Goal: Task Accomplishment & Management: Use online tool/utility

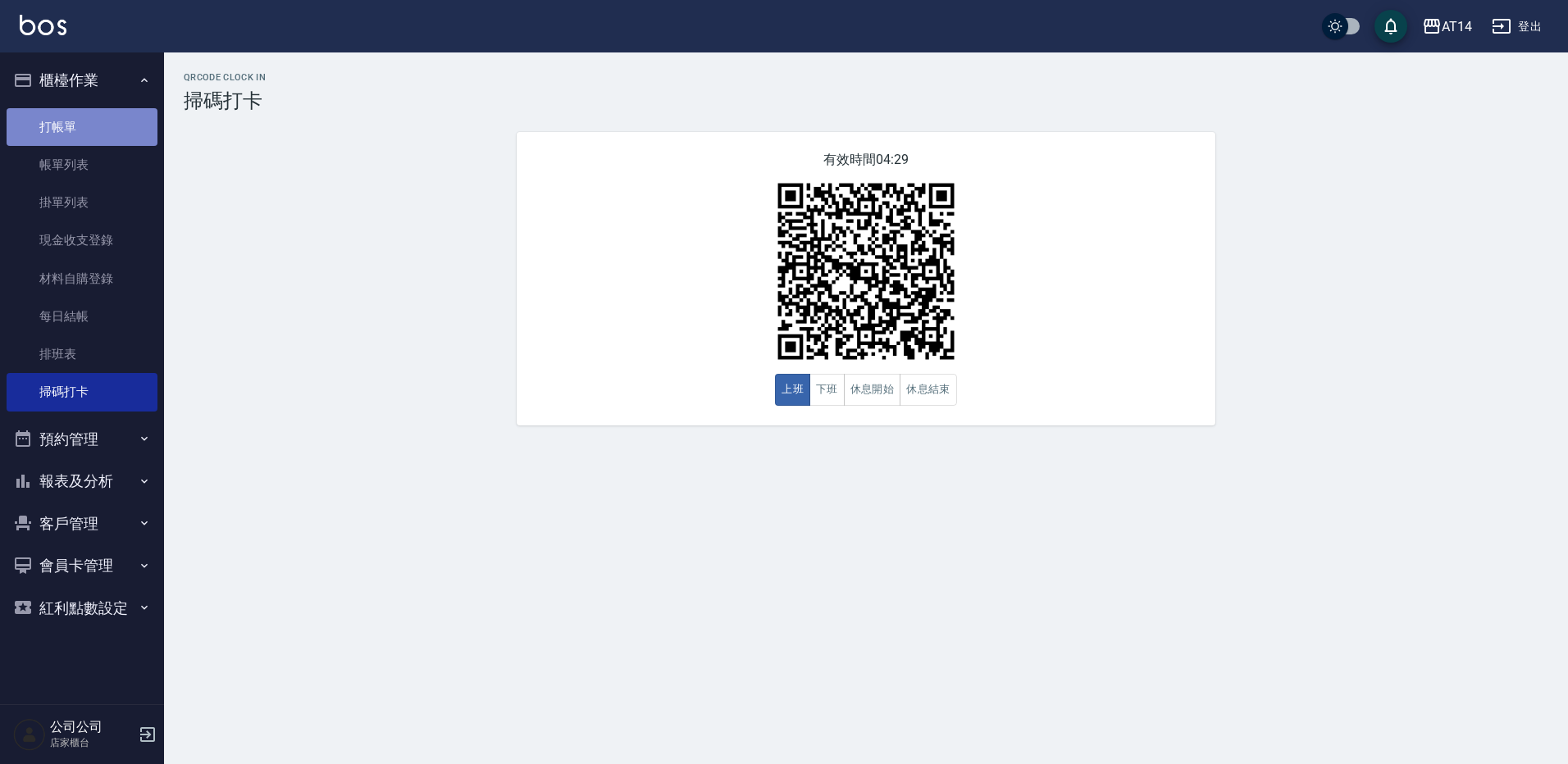
click at [72, 141] on link "打帳單" at bounding box center [82, 127] width 151 height 38
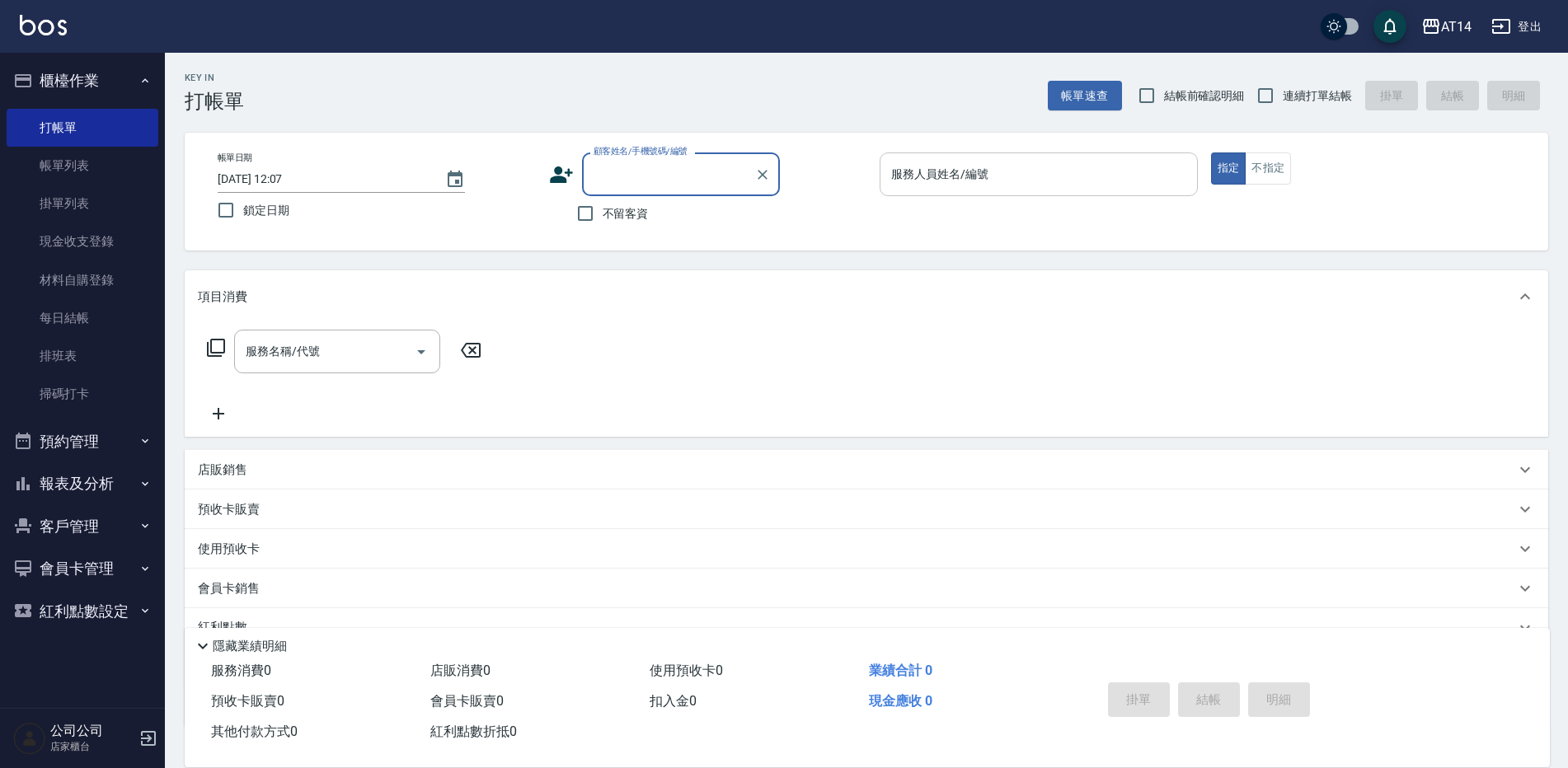
click at [982, 178] on div "服務人員姓名/編號 服務人員姓名/編號" at bounding box center [1038, 174] width 318 height 43
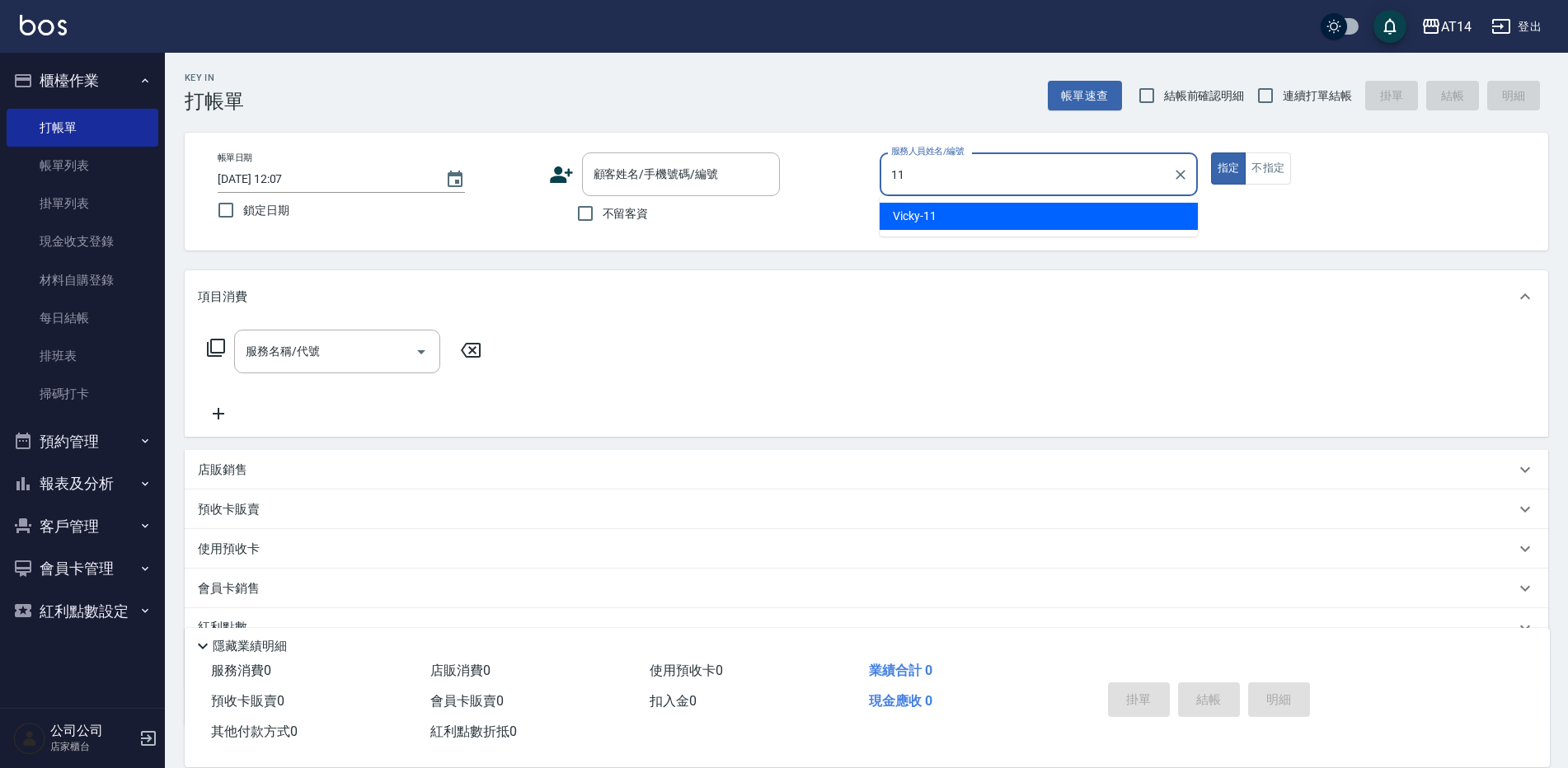
type input "Vicky-11"
type button "true"
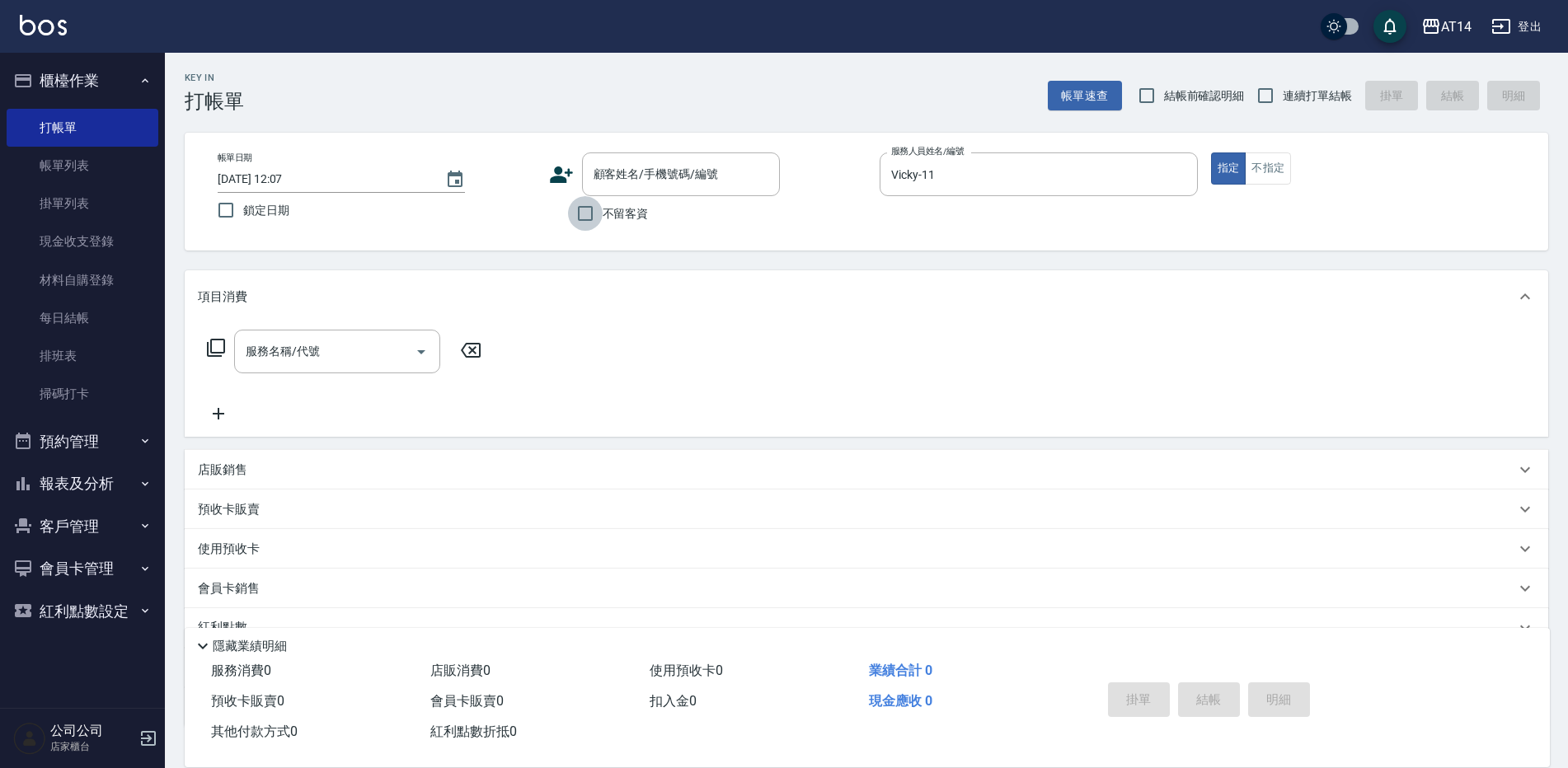
click at [580, 221] on input "不留客資" at bounding box center [584, 213] width 34 height 34
checkbox input "true"
click at [348, 347] on input "服務名稱/代號" at bounding box center [325, 351] width 166 height 29
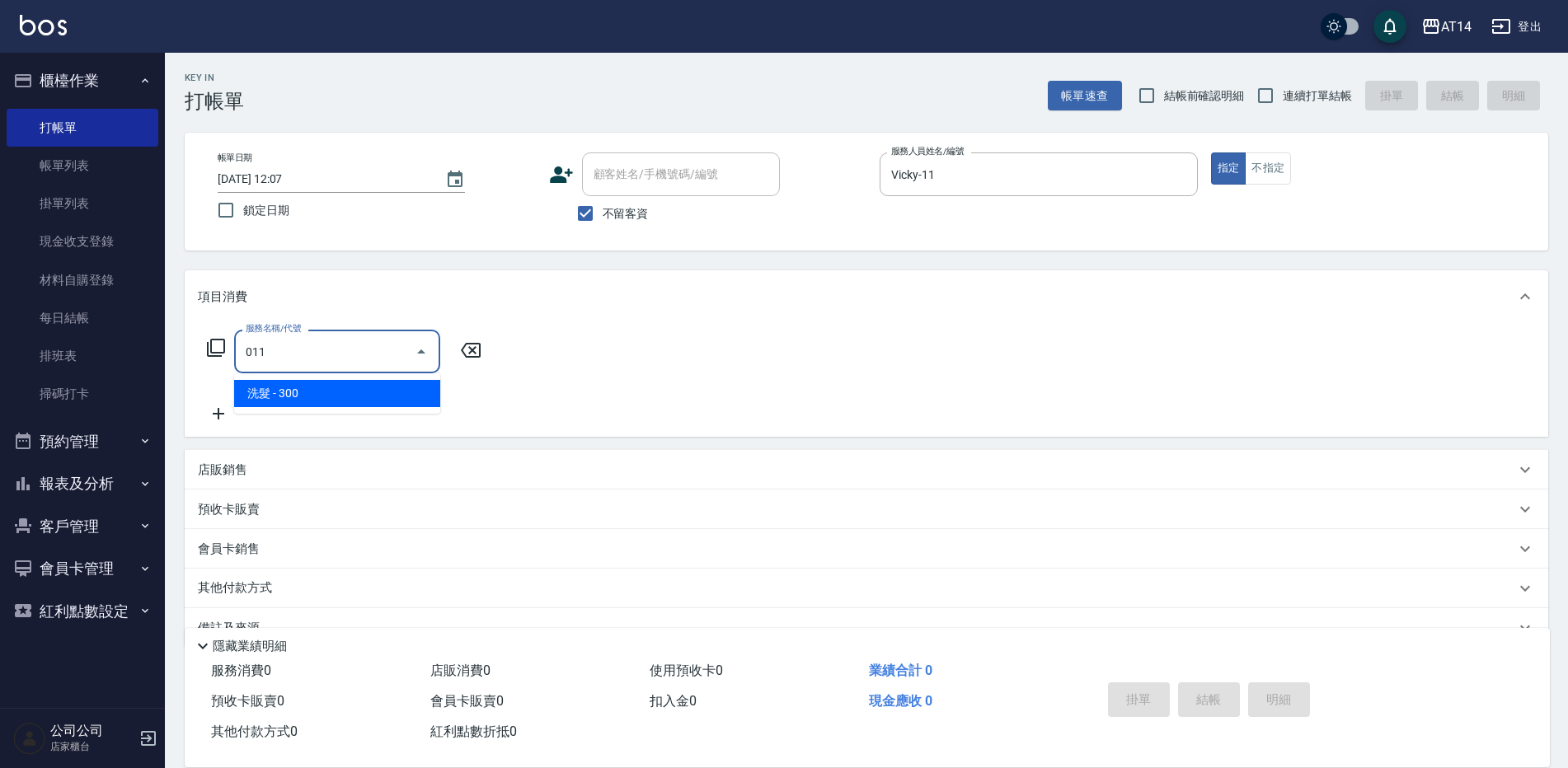
click at [348, 347] on input "011" at bounding box center [325, 351] width 166 height 29
click at [427, 338] on div at bounding box center [420, 351] width 25 height 43
click at [416, 352] on icon "Close" at bounding box center [421, 351] width 19 height 19
click at [416, 351] on icon "Open" at bounding box center [421, 351] width 19 height 19
type input "011"
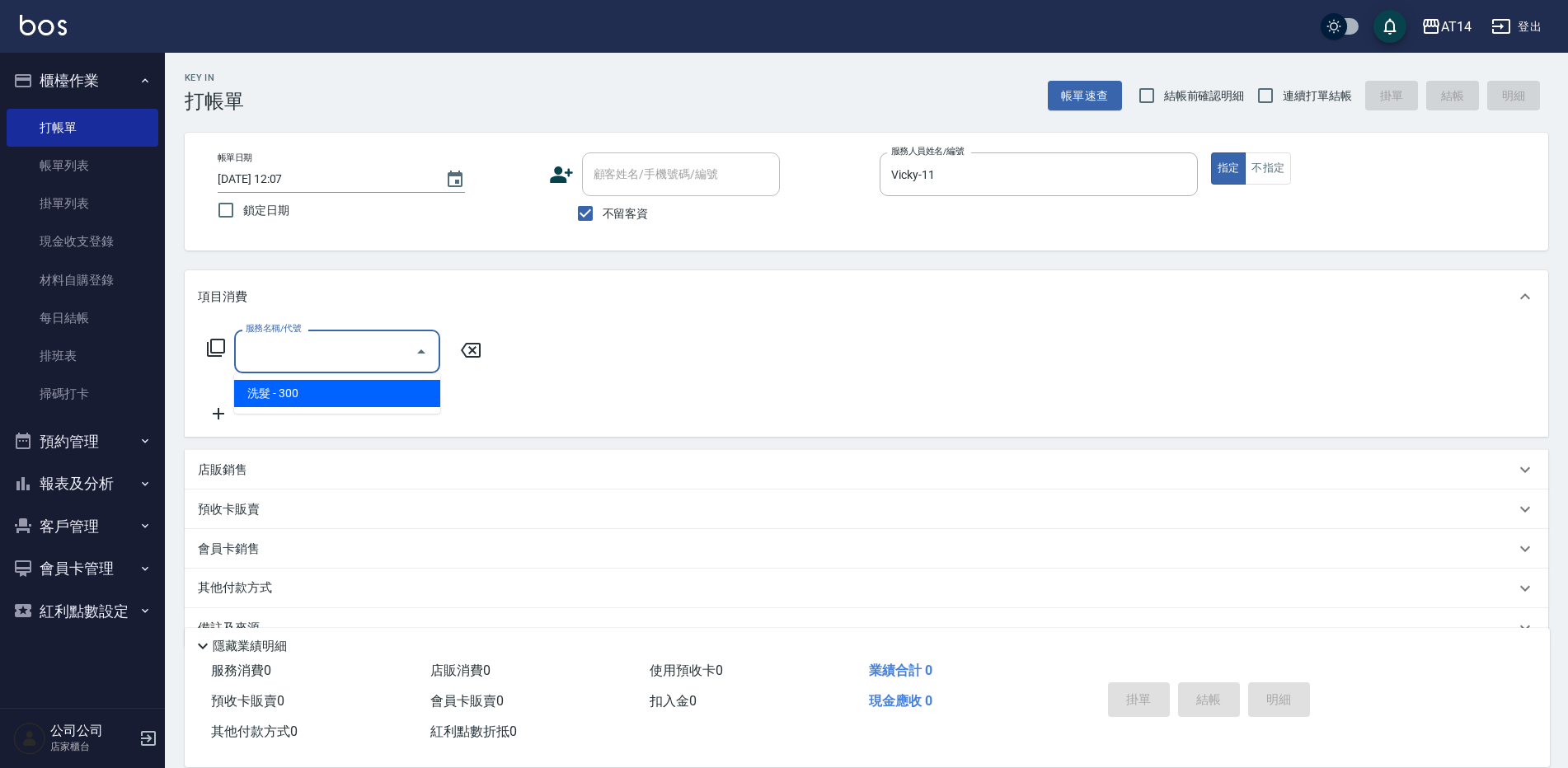
click at [484, 349] on icon at bounding box center [471, 349] width 42 height 19
click at [410, 348] on button "Open" at bounding box center [421, 351] width 27 height 27
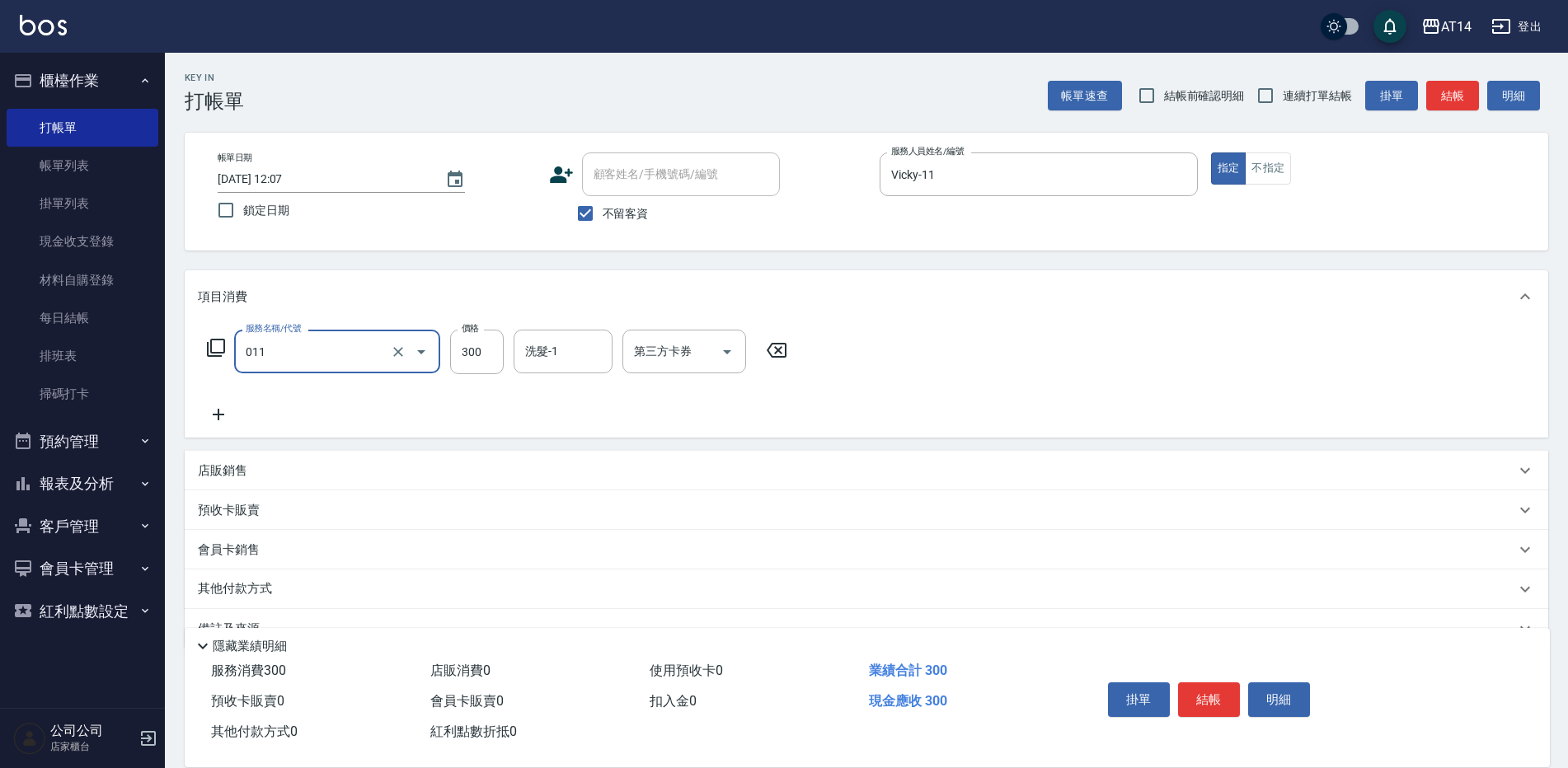
type input "洗髮(011)"
type input "700"
click at [583, 367] on div "洗髮-1" at bounding box center [563, 351] width 99 height 43
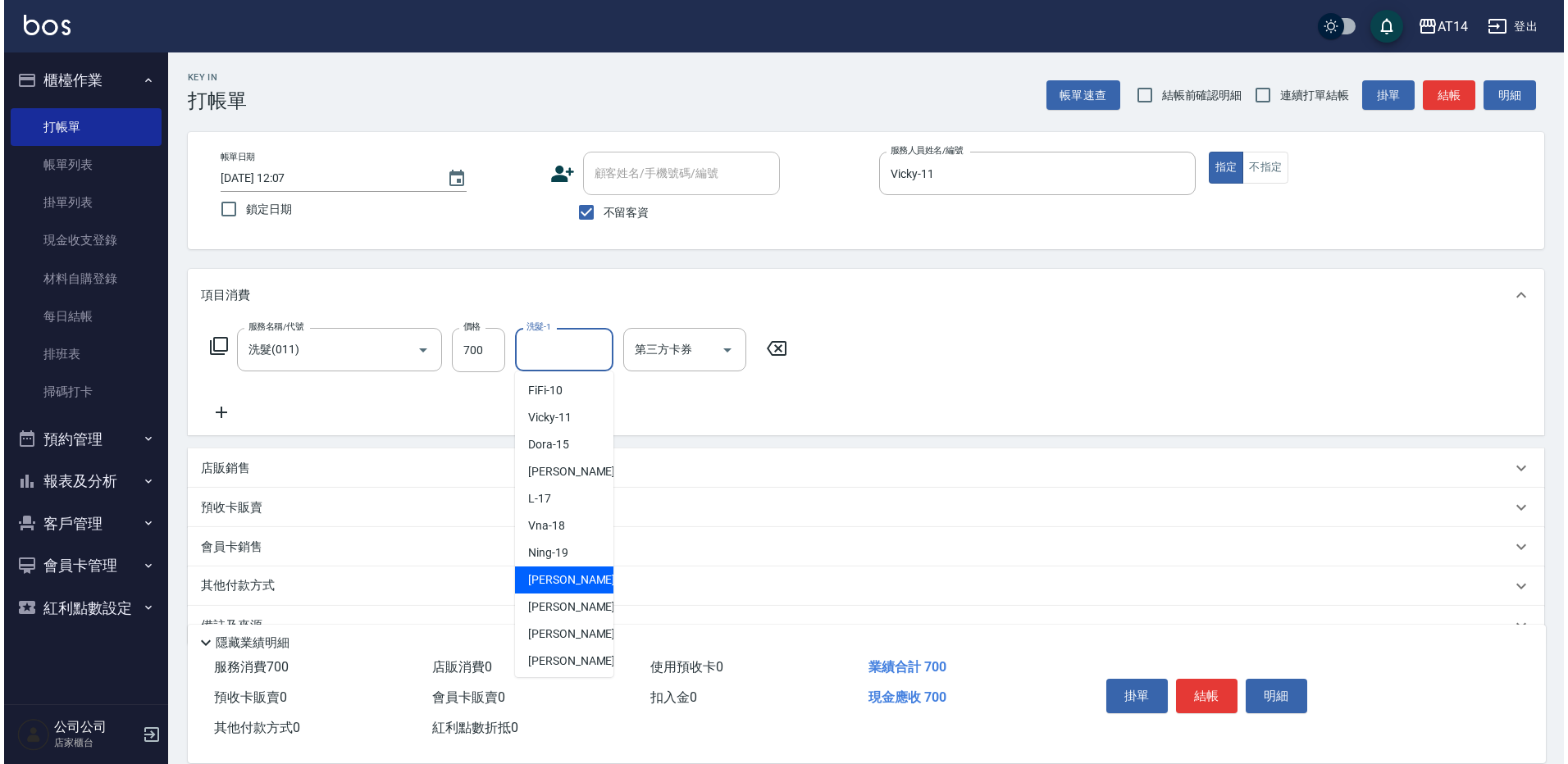
scroll to position [164, 0]
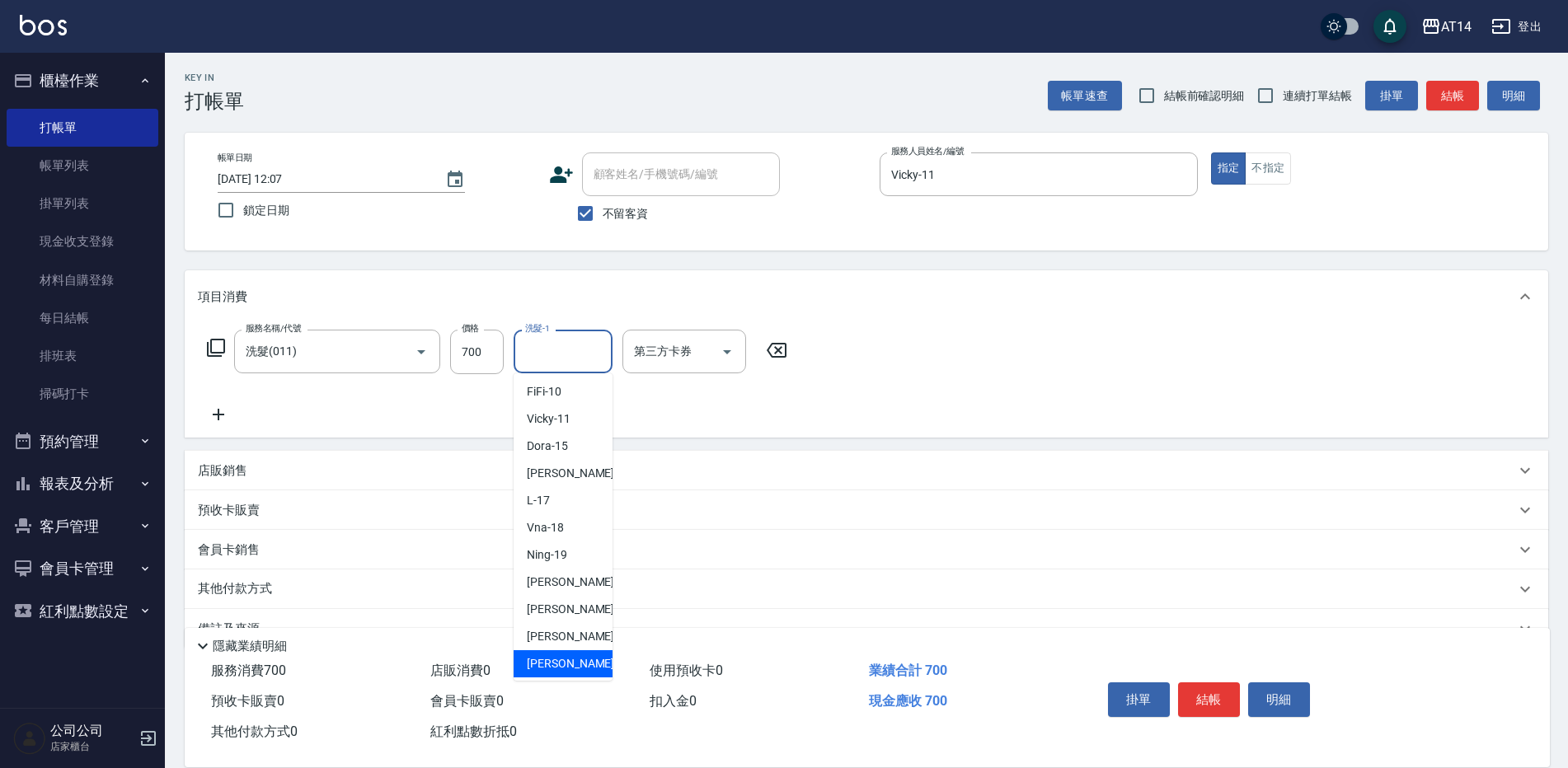
click at [597, 662] on div "楊明月 -63" at bounding box center [563, 664] width 99 height 27
type input "楊明月-63"
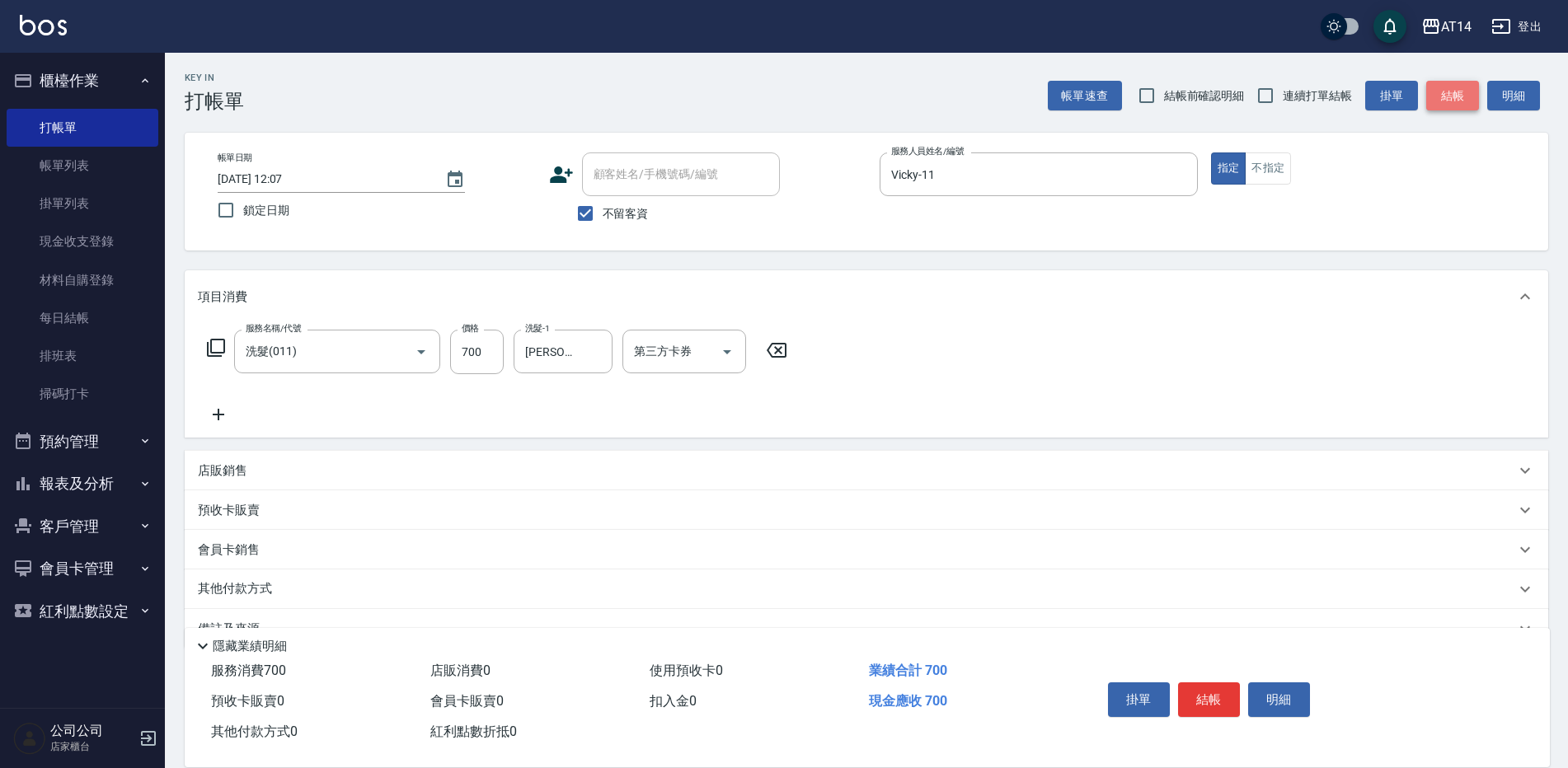
click at [1464, 88] on button "結帳" at bounding box center [1452, 95] width 53 height 30
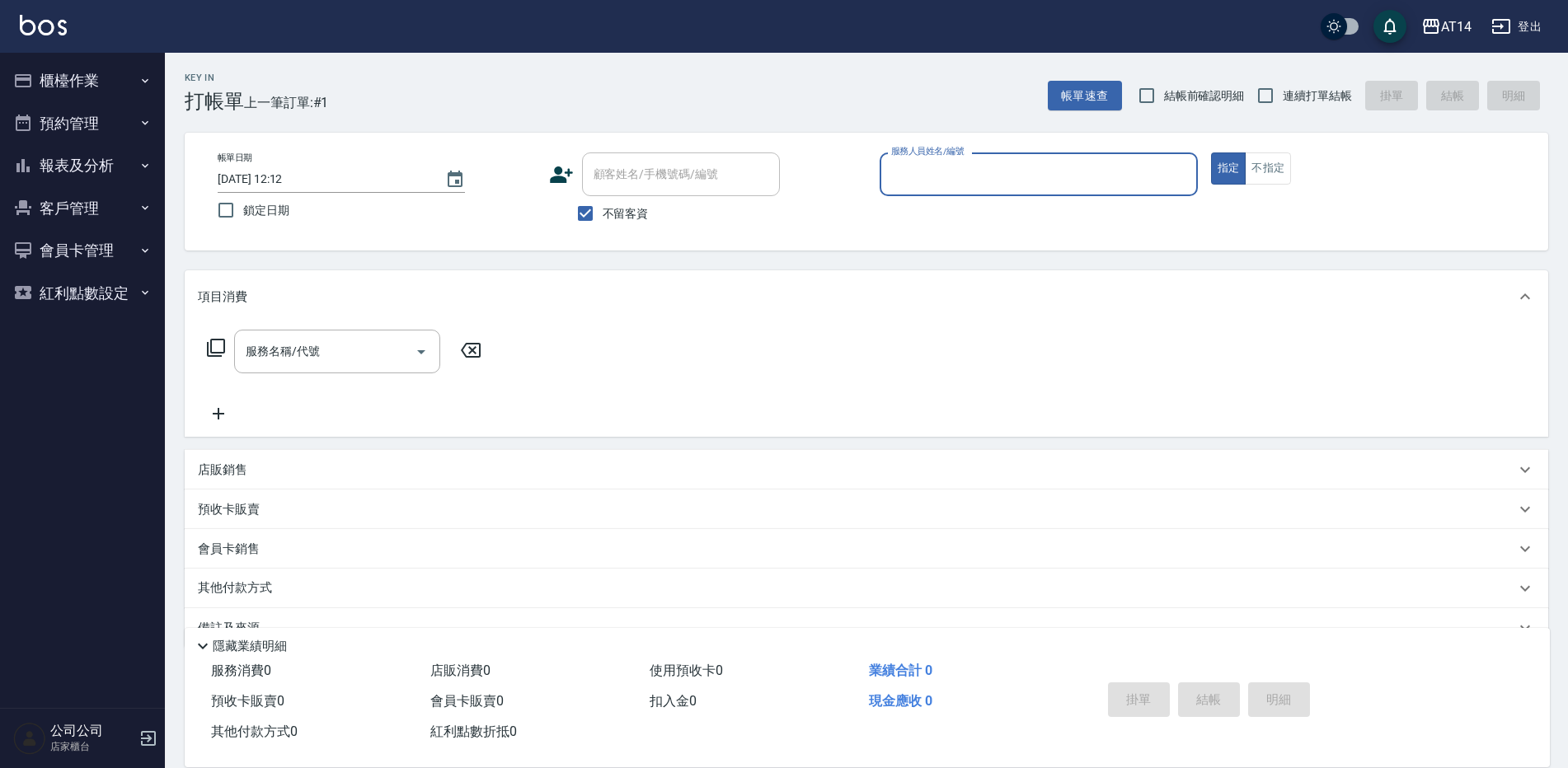
click at [1009, 176] on input "服務人員姓名/編號" at bounding box center [1038, 174] width 303 height 29
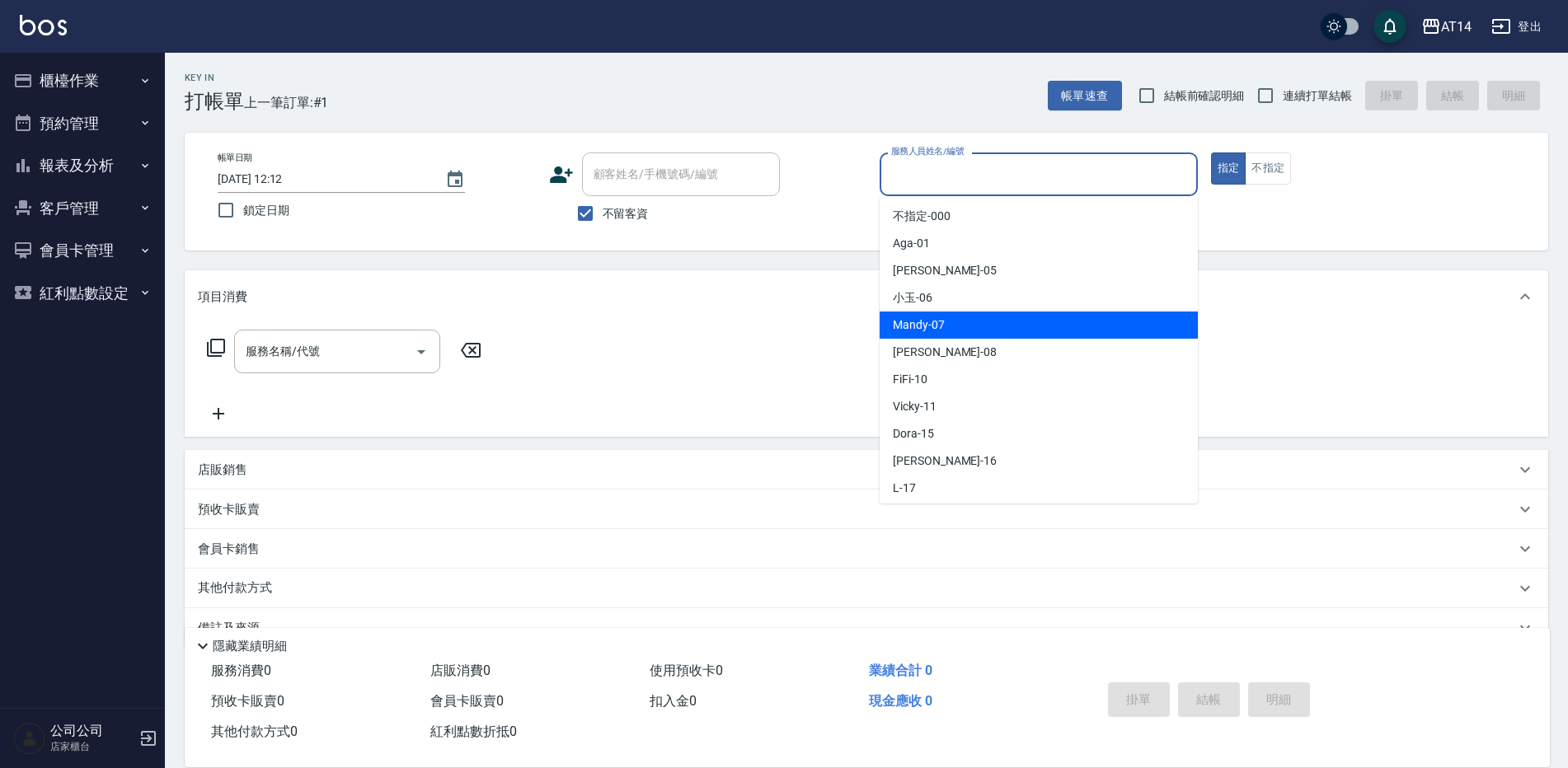
click at [938, 326] on span "Mandy -07" at bounding box center [919, 324] width 52 height 18
type input "Mandy-07"
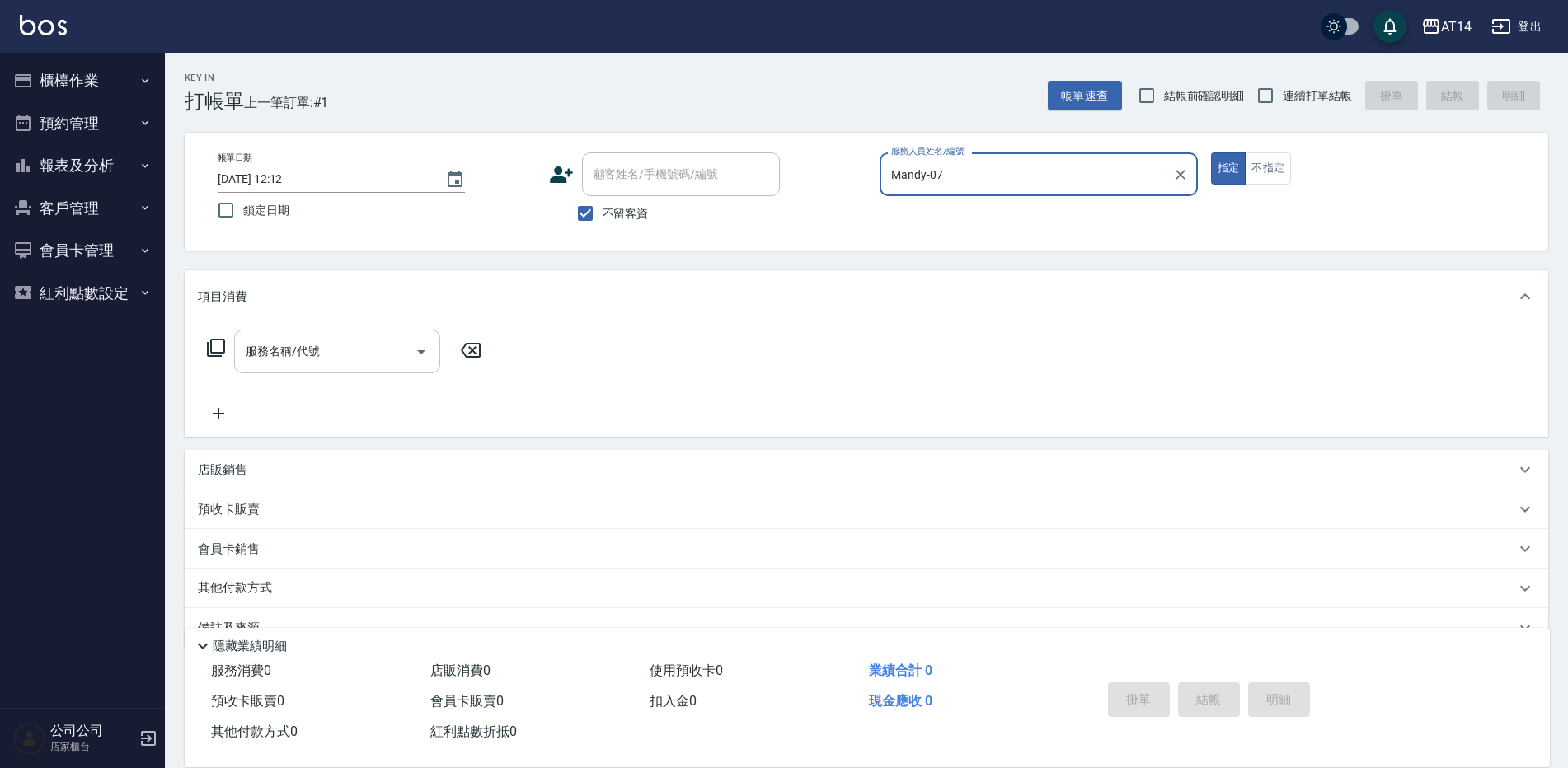
drag, startPoint x: 423, startPoint y: 353, endPoint x: 430, endPoint y: 369, distance: 17.5
click at [423, 354] on icon "Open" at bounding box center [421, 351] width 19 height 19
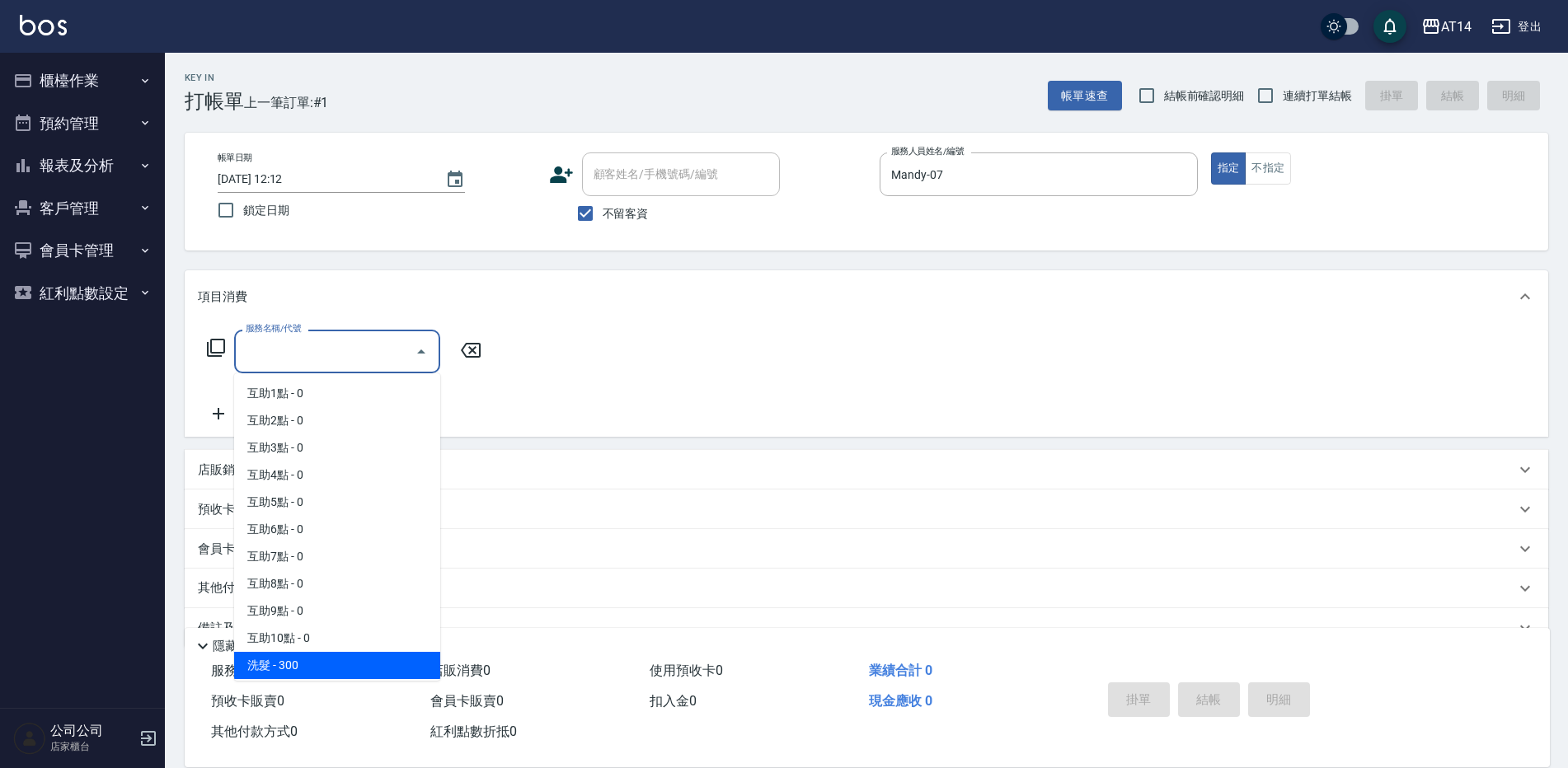
click at [383, 659] on span "洗髮 - 300" at bounding box center [337, 664] width 206 height 27
type input "洗髮(011)"
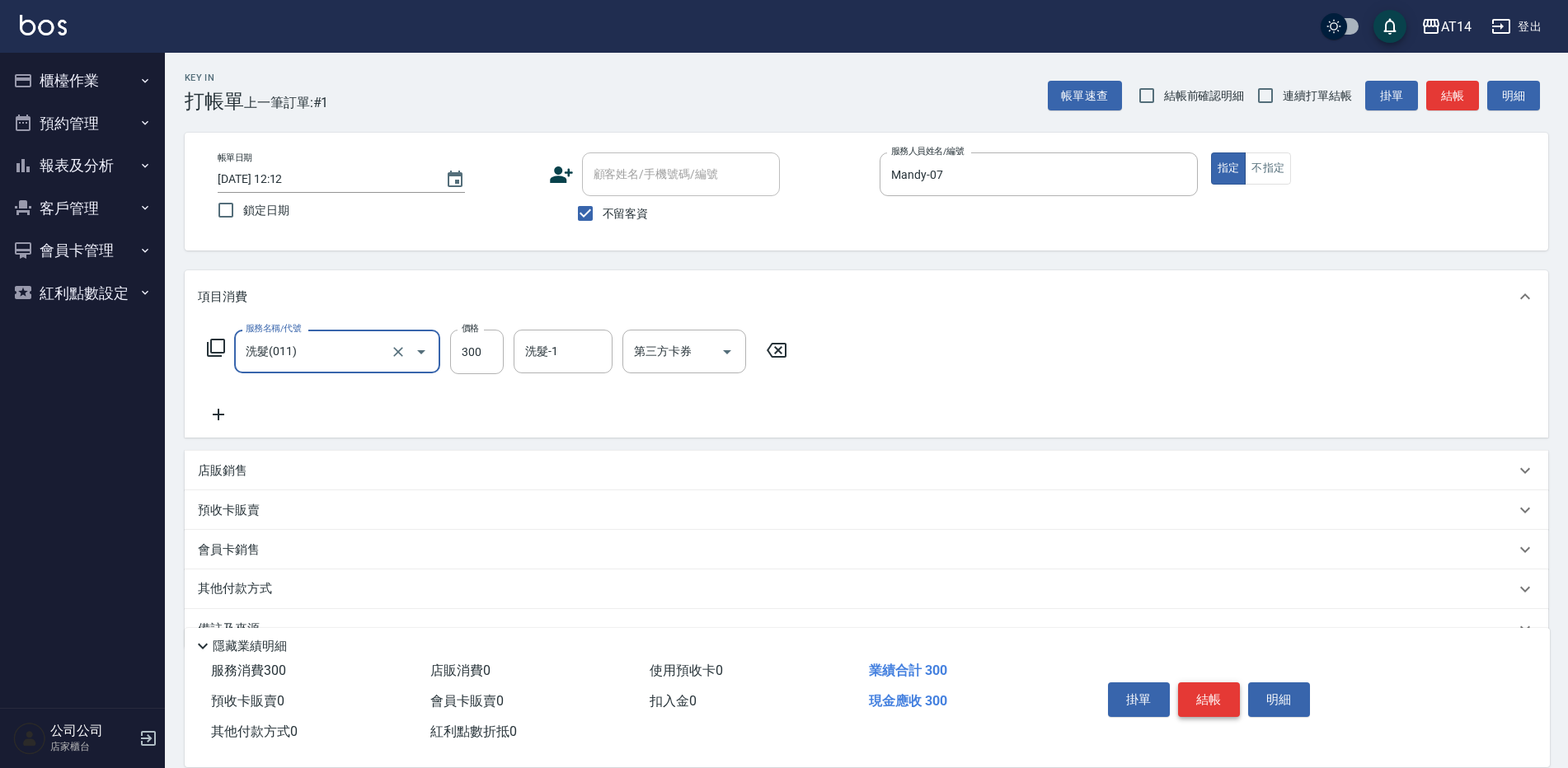
click at [1209, 689] on button "結帳" at bounding box center [1208, 699] width 62 height 34
